Goal: Transaction & Acquisition: Purchase product/service

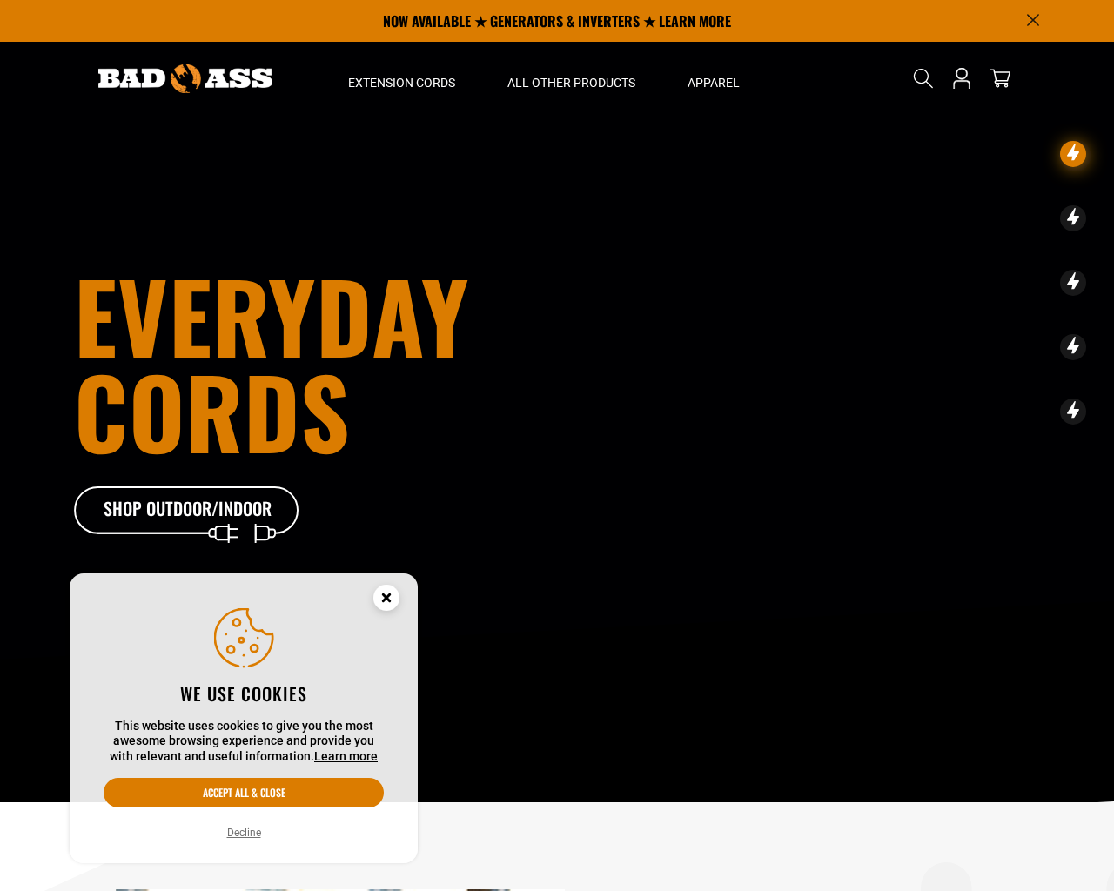
click at [248, 836] on button "Decline" at bounding box center [244, 832] width 44 height 17
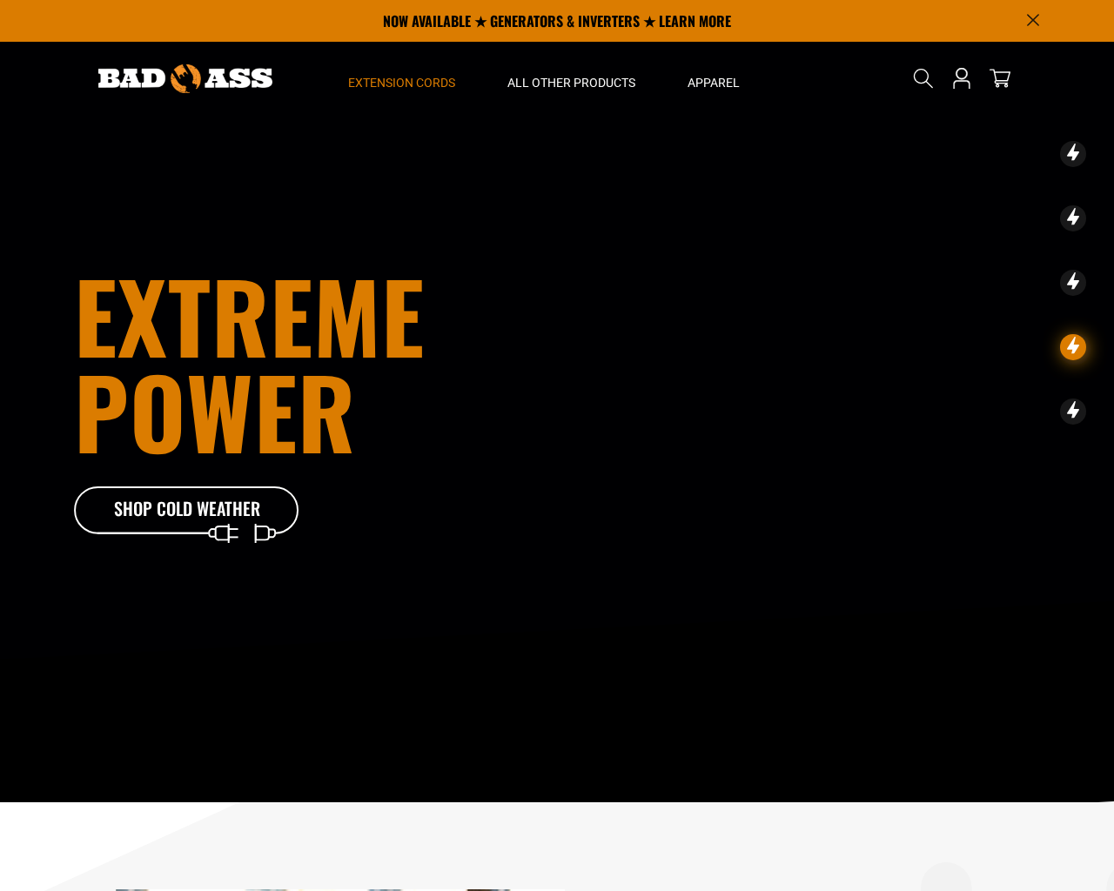
click at [413, 83] on span "Extension Cords" at bounding box center [401, 83] width 107 height 16
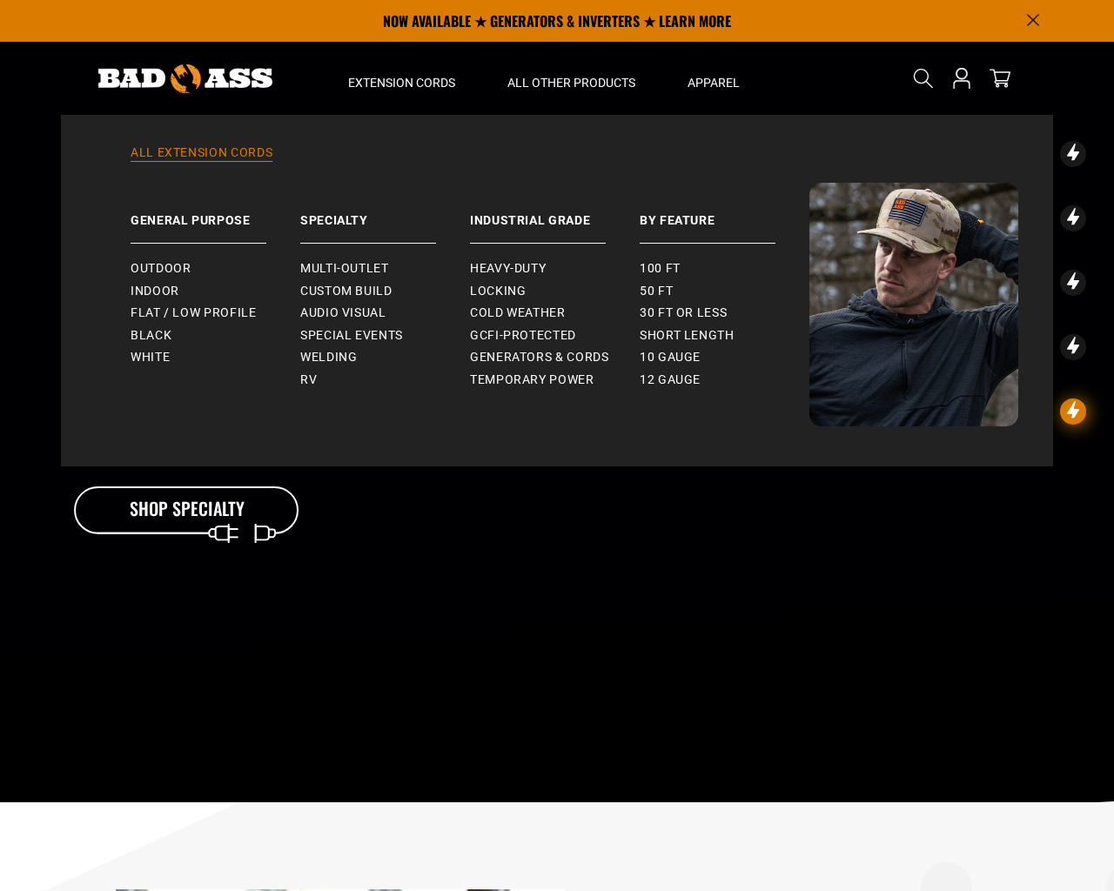
click at [220, 153] on link "All Extension Cords" at bounding box center [557, 163] width 922 height 38
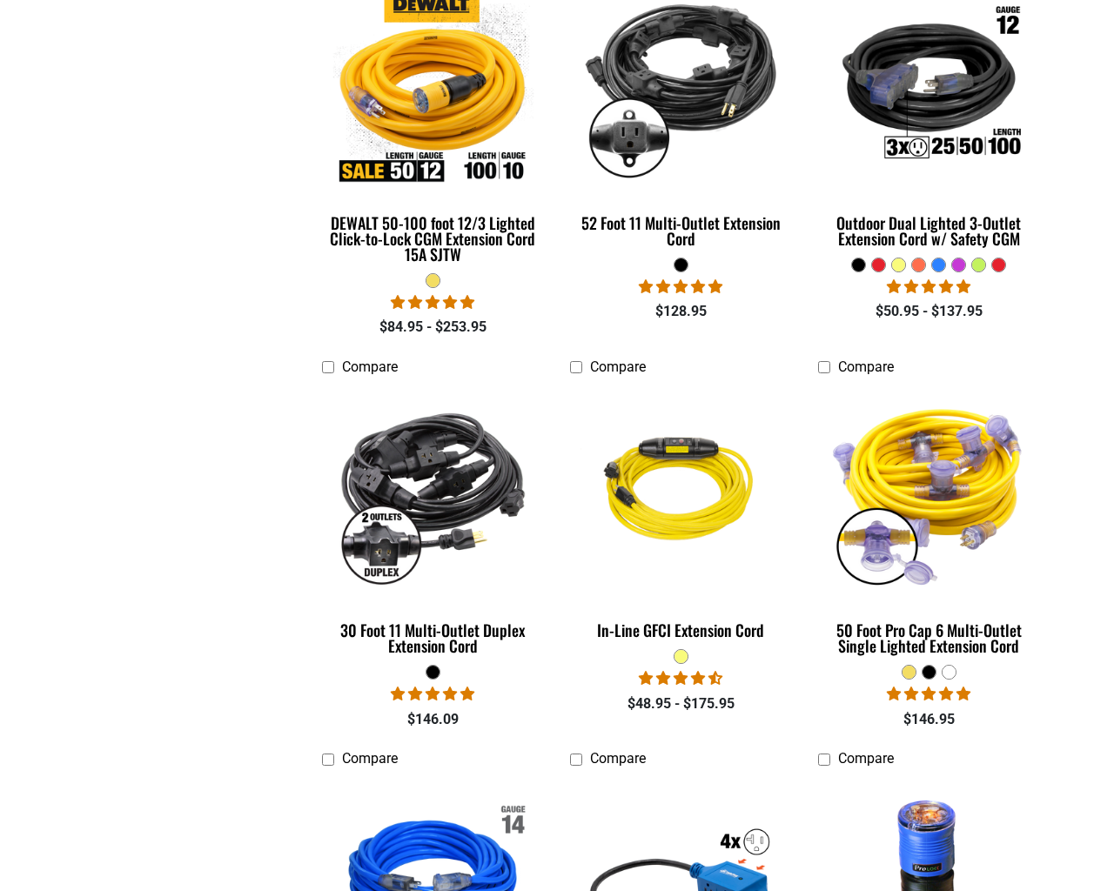
scroll to position [2005, 0]
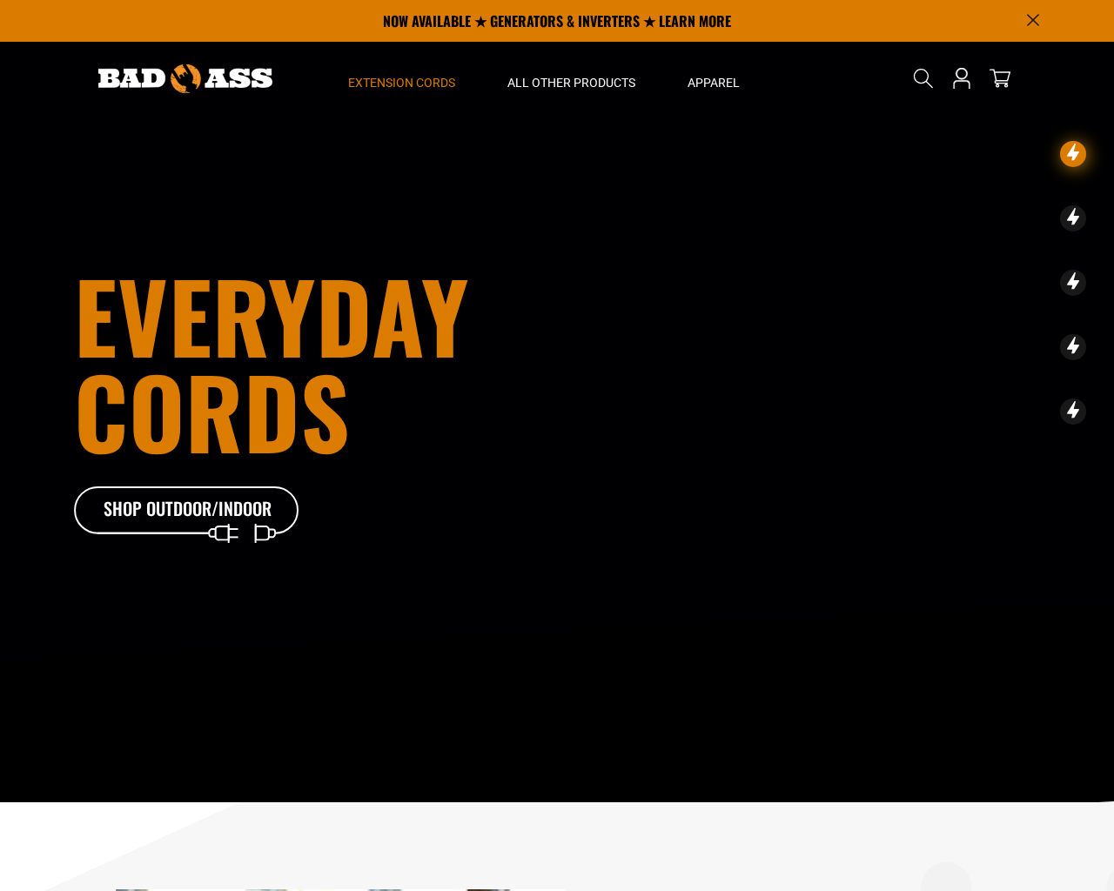
click at [407, 83] on span "Extension Cords" at bounding box center [401, 83] width 107 height 16
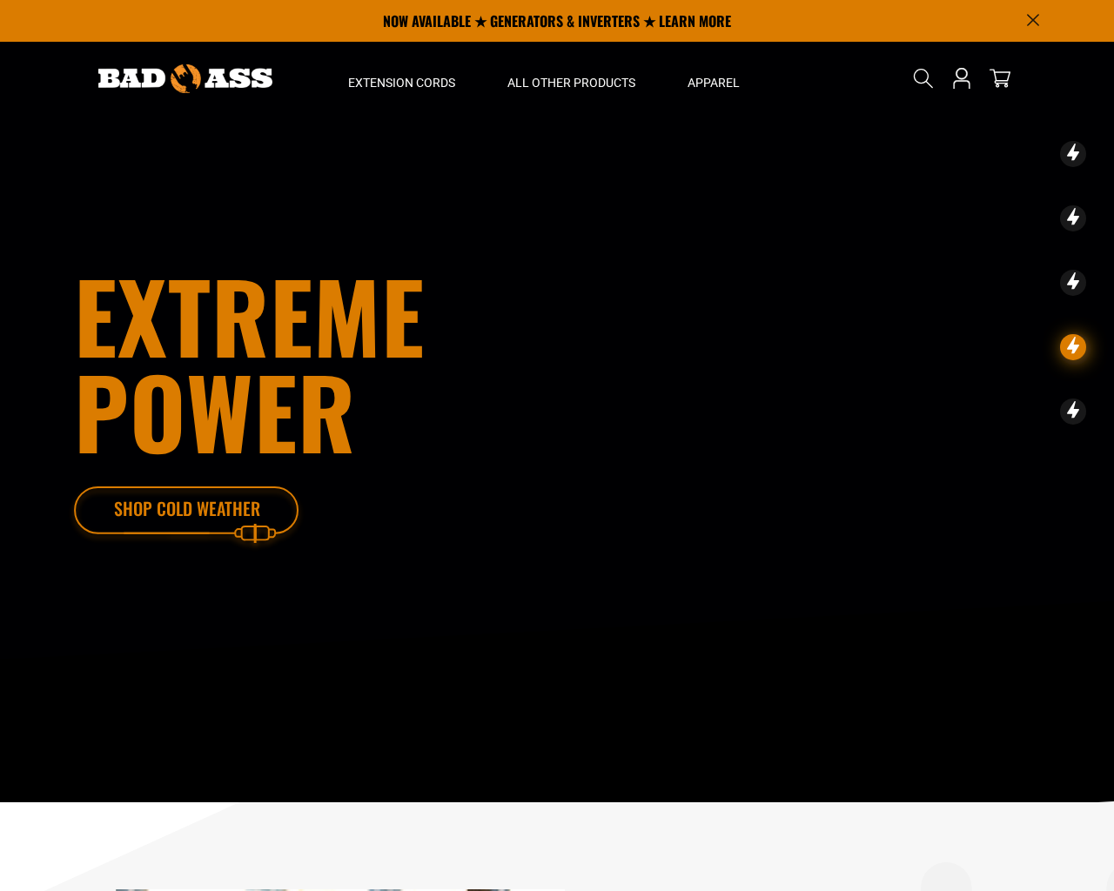
click at [200, 514] on div at bounding box center [187, 518] width 226 height 57
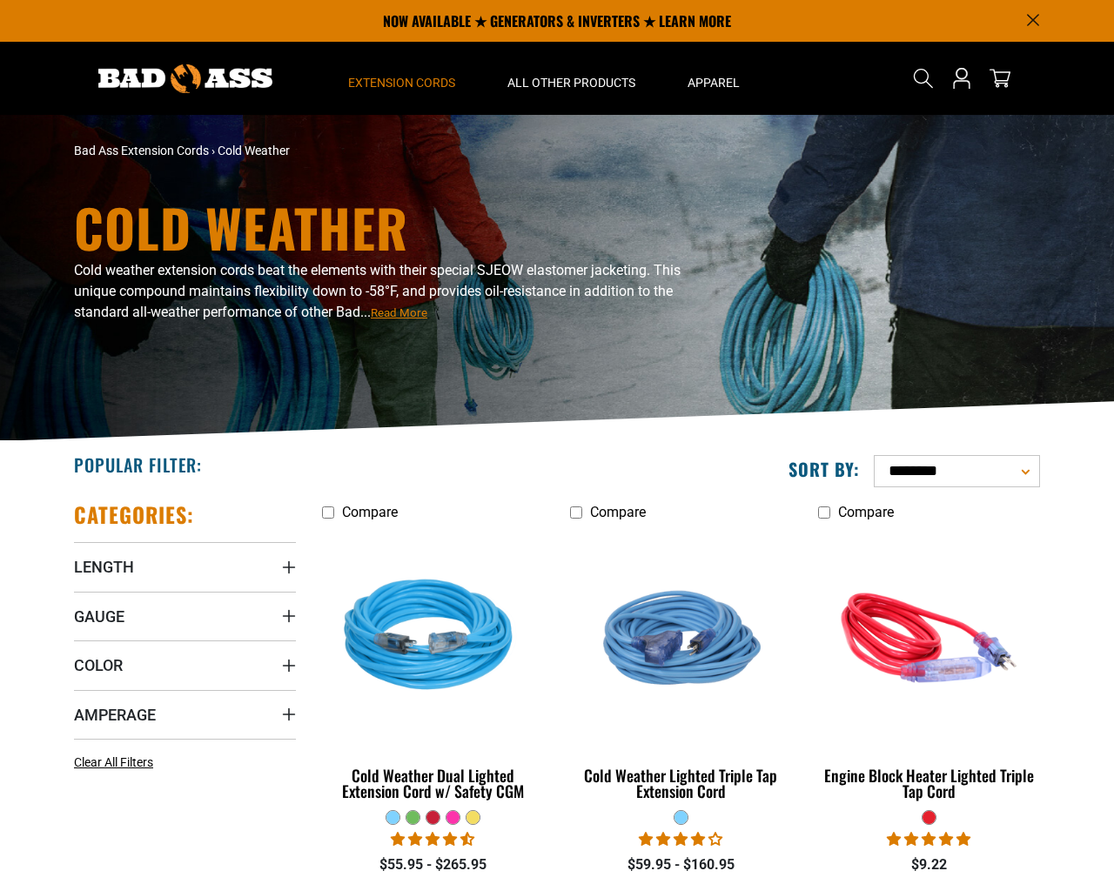
scroll to position [447, 0]
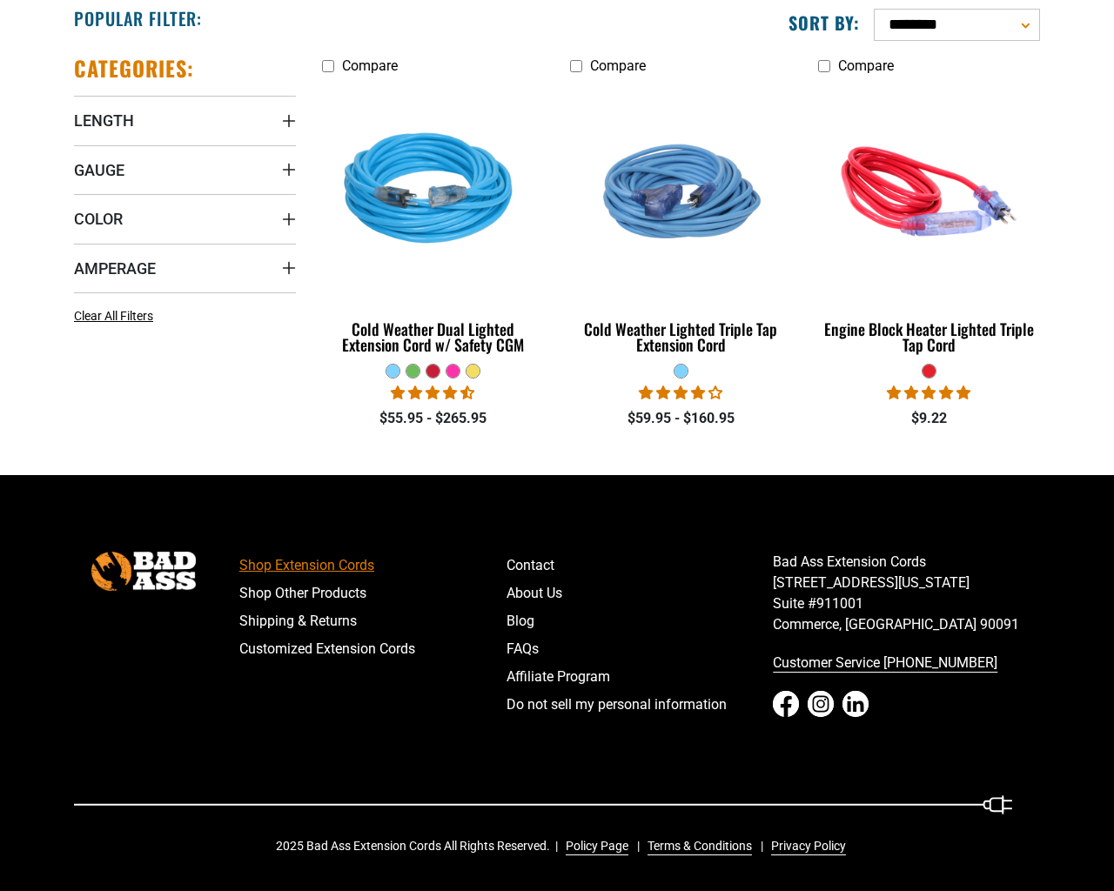
click at [319, 566] on link "Shop Extension Cords" at bounding box center [372, 566] width 267 height 28
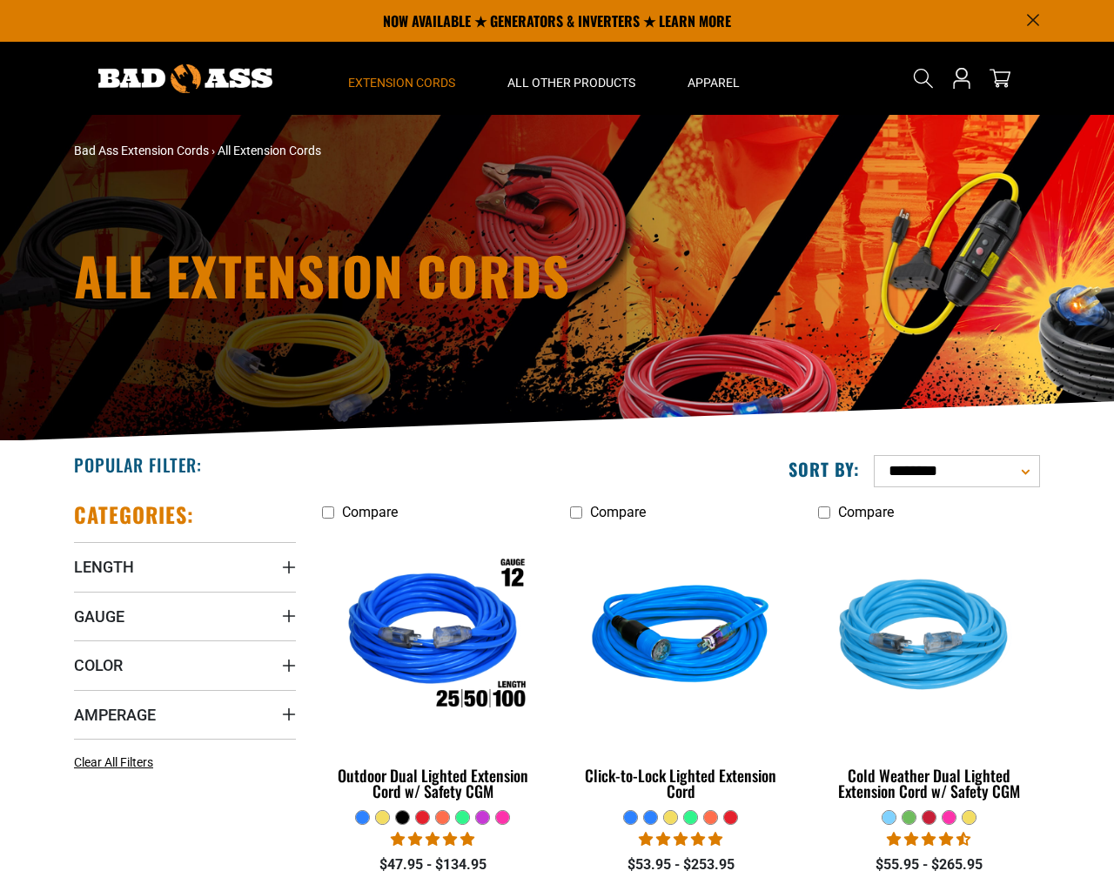
scroll to position [668, 0]
